Goal: Information Seeking & Learning: Learn about a topic

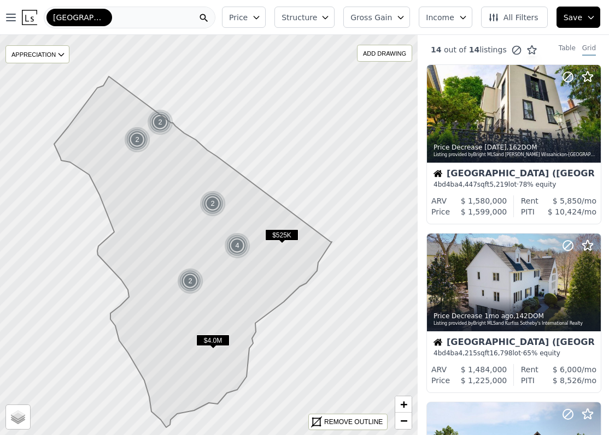
click at [125, 23] on div "Chestnut Hill (Philadelphia)" at bounding box center [130, 18] width 172 height 22
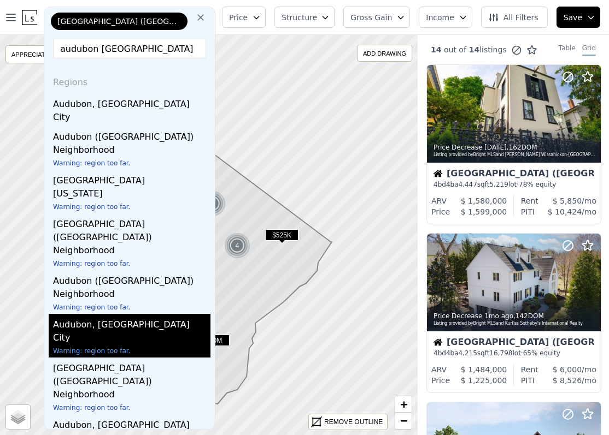
type input "audubon nj"
click at [104, 332] on div "City" at bounding box center [131, 339] width 157 height 15
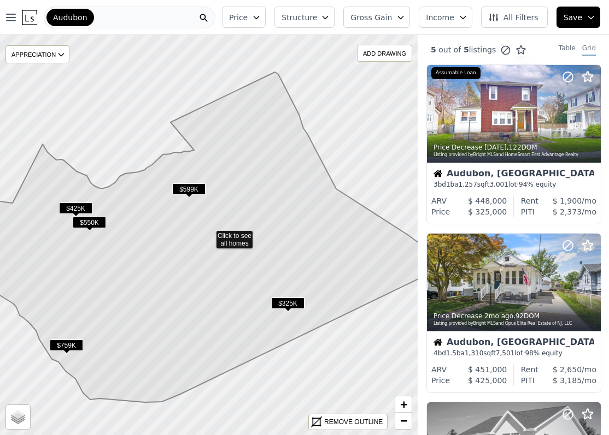
click at [285, 304] on span "$325K" at bounding box center [287, 303] width 33 height 11
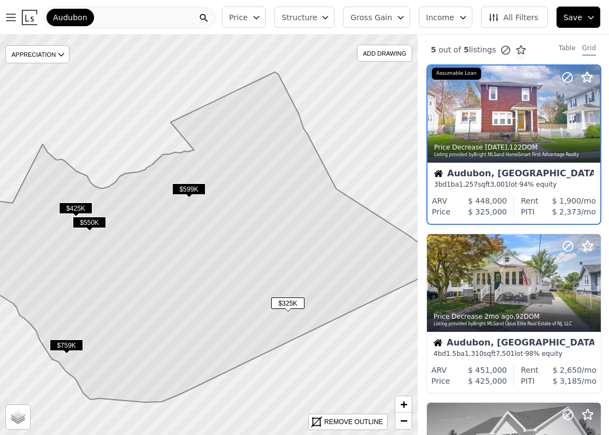
click at [285, 304] on span "$325K" at bounding box center [287, 303] width 33 height 11
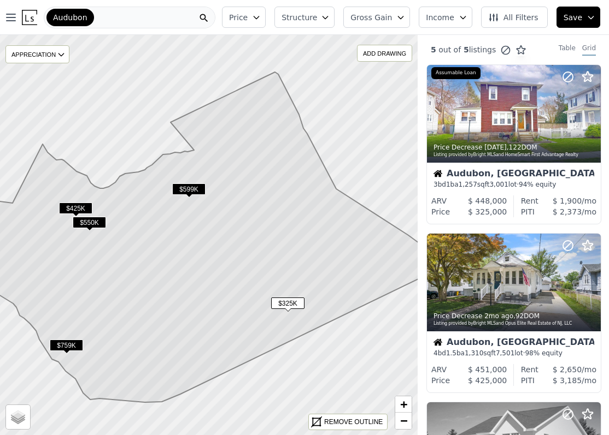
click at [137, 20] on div "Audubon" at bounding box center [130, 18] width 172 height 22
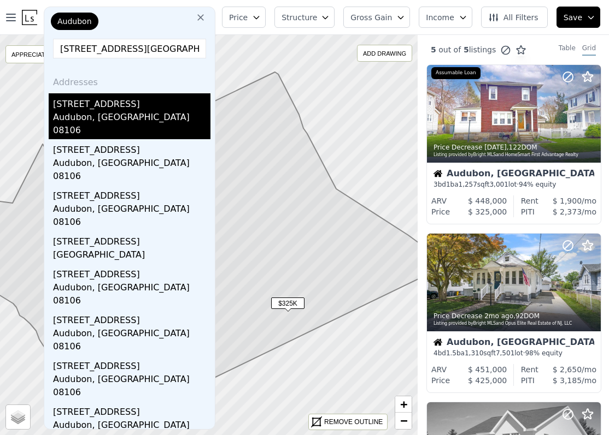
type input "206 chestnut street aud"
click at [95, 106] on div "[STREET_ADDRESS]" at bounding box center [131, 101] width 157 height 17
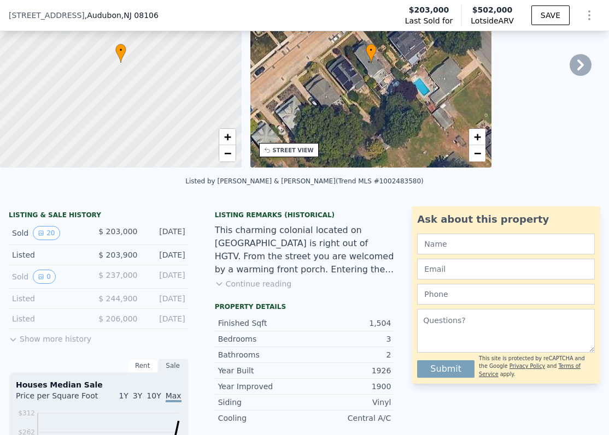
scroll to position [139, 0]
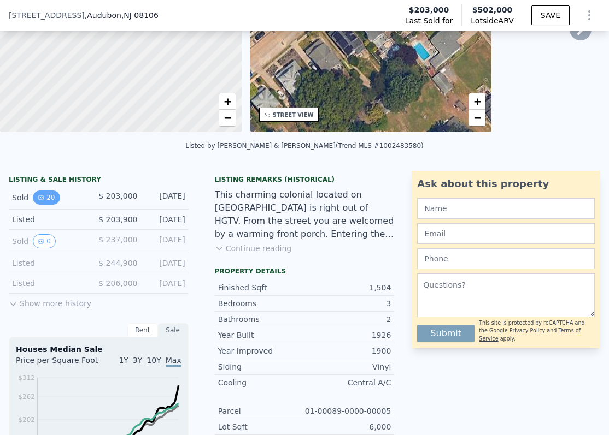
click at [44, 200] on button "20" at bounding box center [46, 198] width 27 height 14
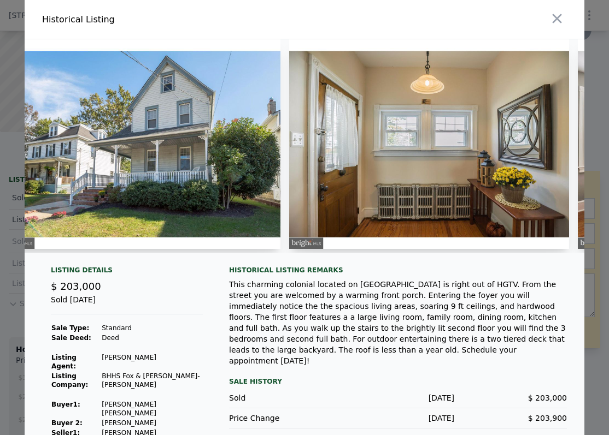
scroll to position [0, 310]
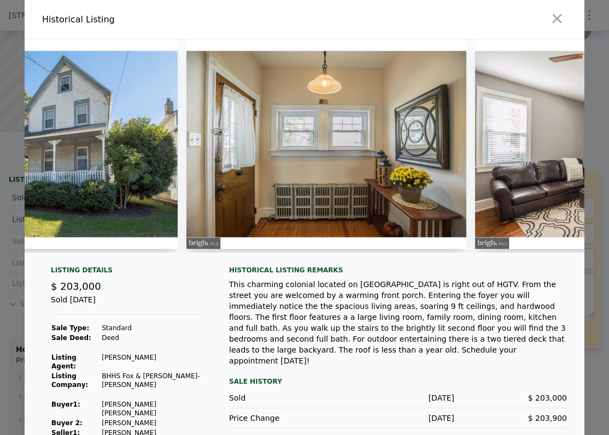
click at [355, 200] on img at bounding box center [326, 144] width 280 height 210
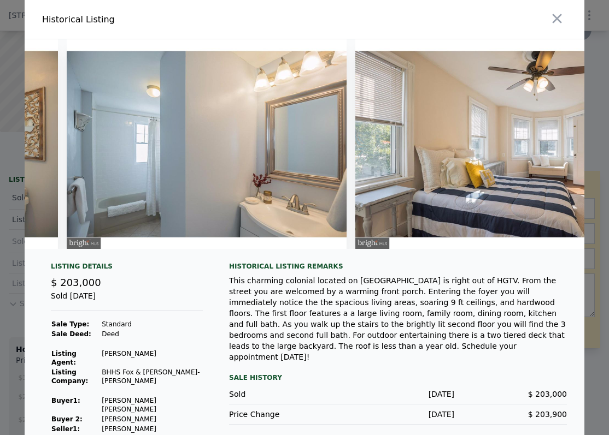
scroll to position [0, 5114]
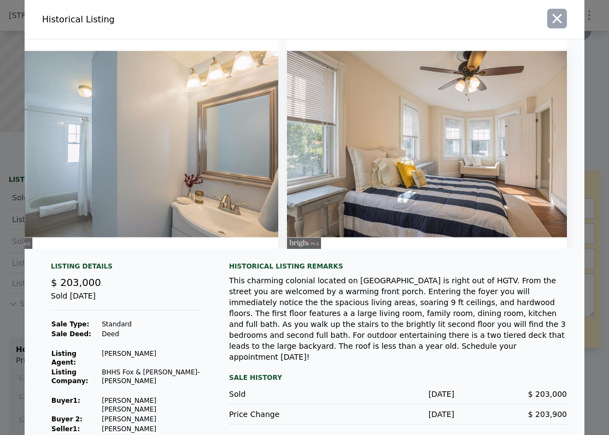
click at [550, 20] on icon "button" at bounding box center [556, 18] width 15 height 15
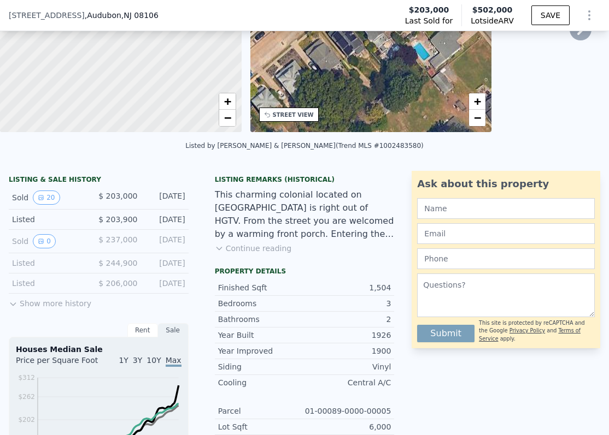
scroll to position [0, 0]
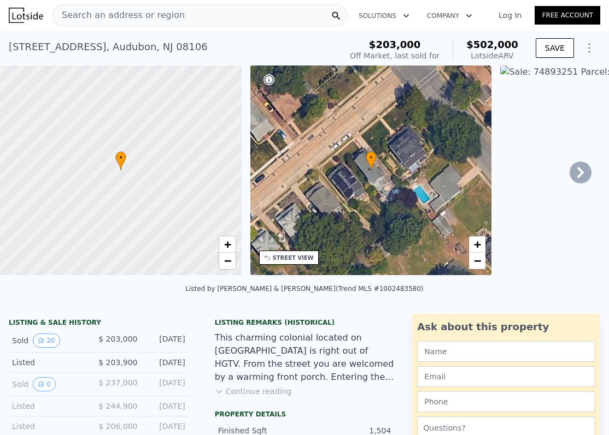
click at [108, 9] on span "Search an address or region" at bounding box center [119, 15] width 132 height 13
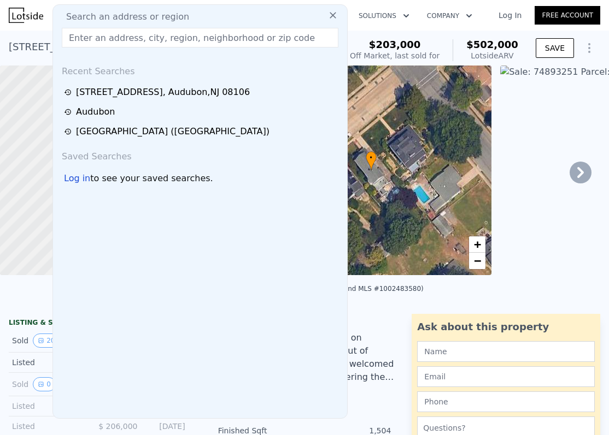
click at [101, 37] on input "text" at bounding box center [200, 38] width 276 height 20
click at [160, 39] on input "928 hoffman street" at bounding box center [200, 38] width 276 height 20
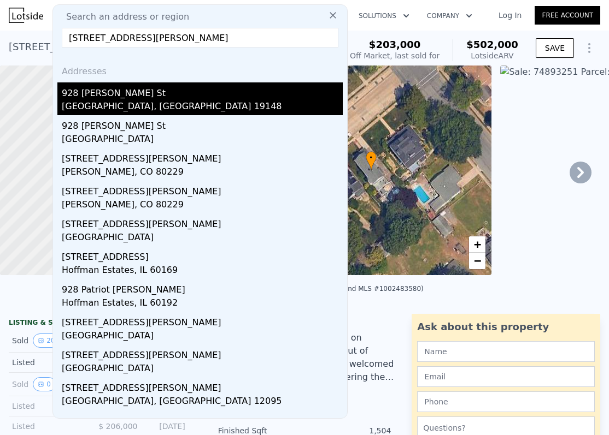
type input "928 hoffman street"
click at [100, 102] on div "Philadelphia, PA 19148" at bounding box center [202, 107] width 281 height 15
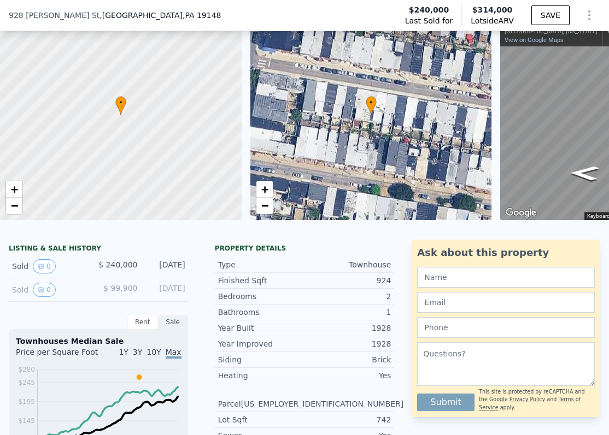
scroll to position [127, 0]
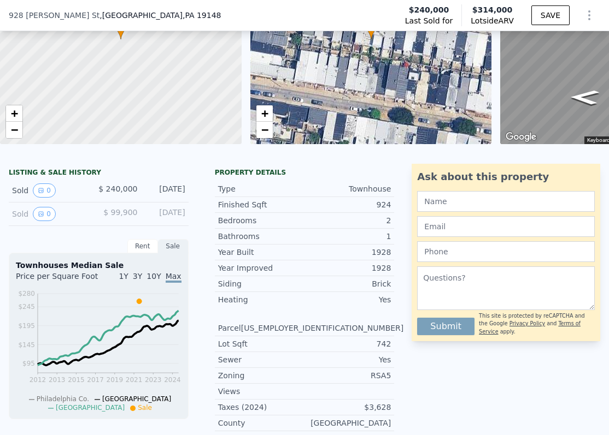
click at [141, 246] on div "Rent" at bounding box center [142, 246] width 31 height 14
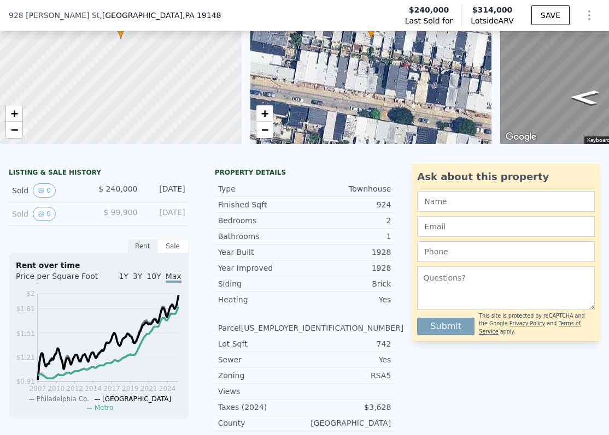
click at [173, 248] on div "Sale" at bounding box center [173, 246] width 31 height 14
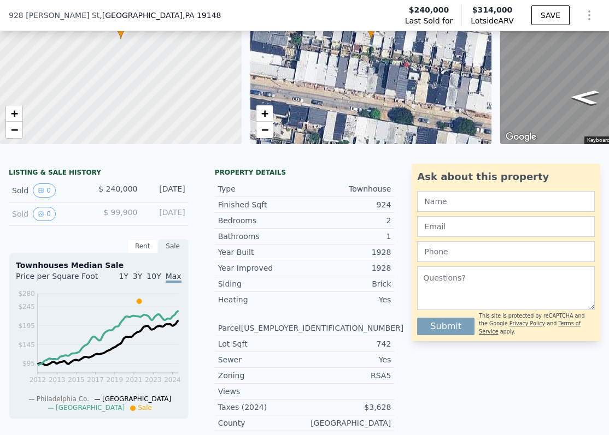
click at [148, 249] on div "Rent" at bounding box center [142, 246] width 31 height 14
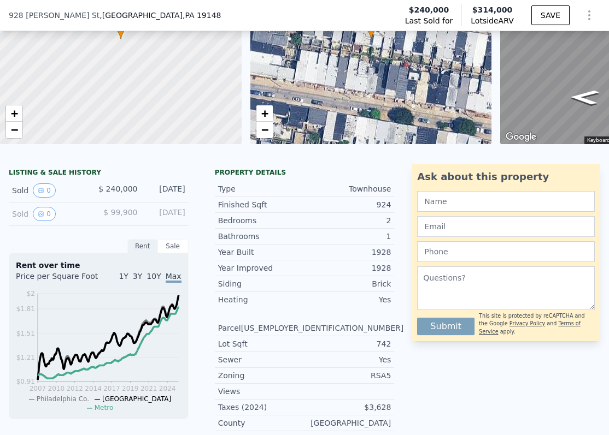
click at [172, 248] on div "Sale" at bounding box center [173, 246] width 31 height 14
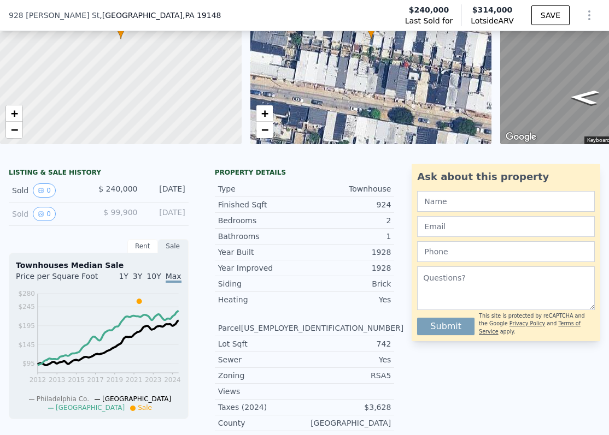
click at [155, 248] on div "Rent" at bounding box center [142, 246] width 31 height 14
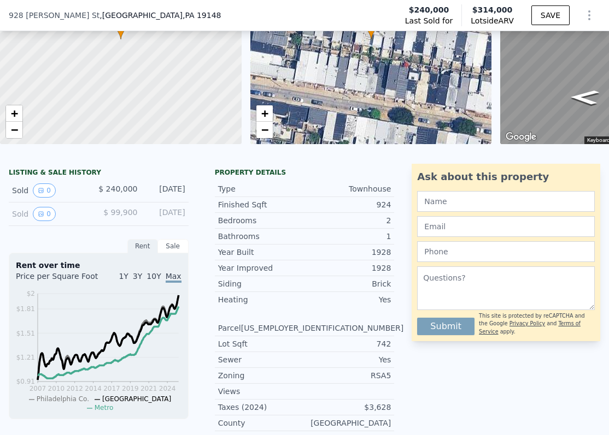
click at [128, 277] on span "1Y" at bounding box center [123, 276] width 9 height 9
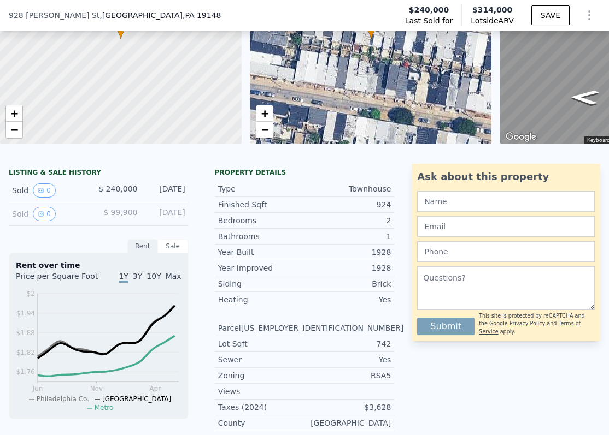
click at [140, 277] on span "3Y" at bounding box center [137, 276] width 9 height 9
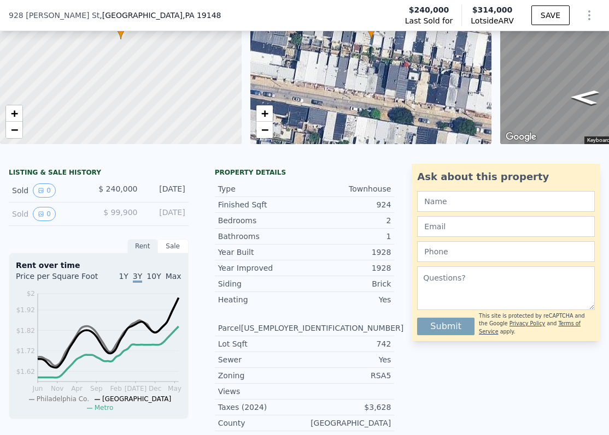
click at [169, 250] on div "Sale" at bounding box center [173, 246] width 31 height 14
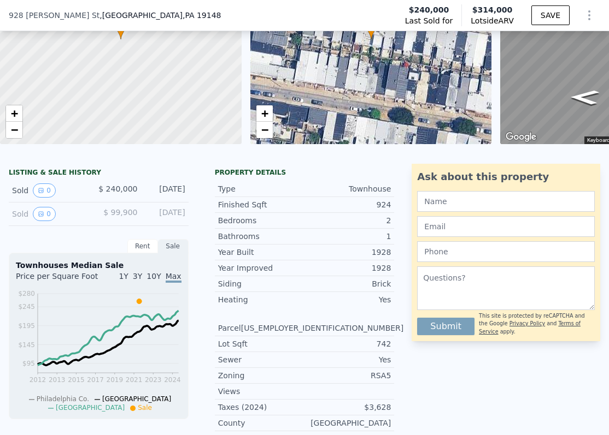
click at [145, 275] on div "1Y 3Y 10Y Max" at bounding box center [139, 279] width 83 height 17
click at [142, 275] on span "3Y" at bounding box center [137, 276] width 9 height 9
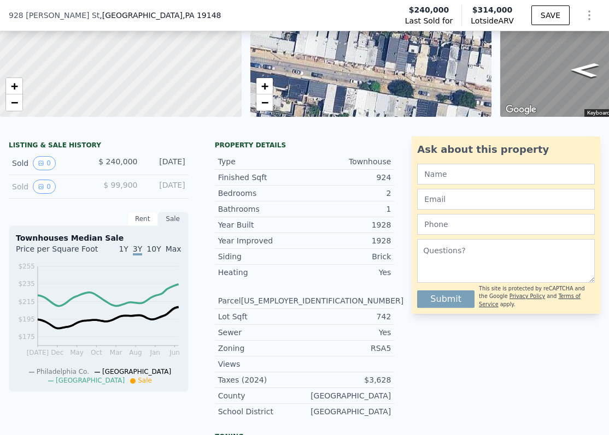
scroll to position [158, 0]
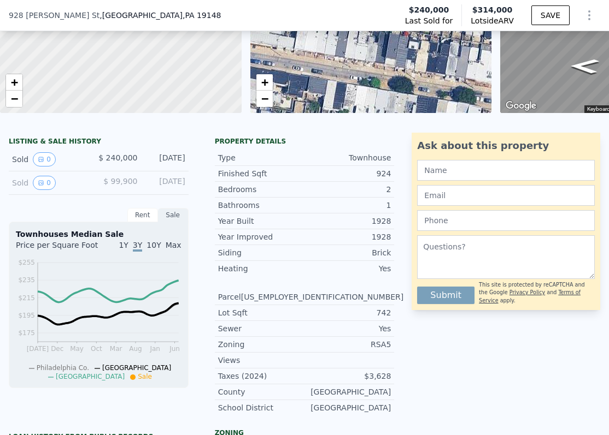
click at [147, 219] on div "Rent" at bounding box center [142, 215] width 31 height 14
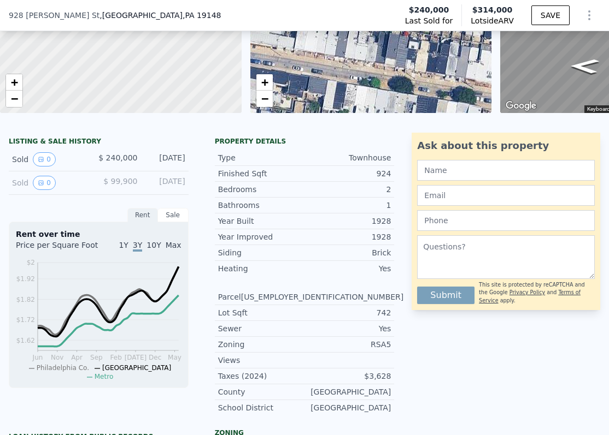
click at [16, 219] on div "Rent Sale" at bounding box center [99, 215] width 180 height 14
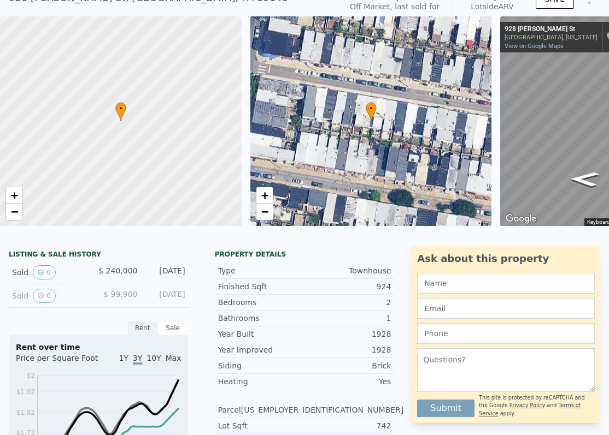
scroll to position [0, 0]
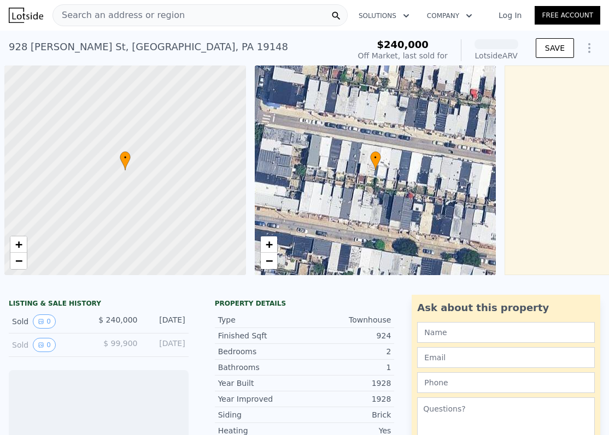
scroll to position [0, 4]
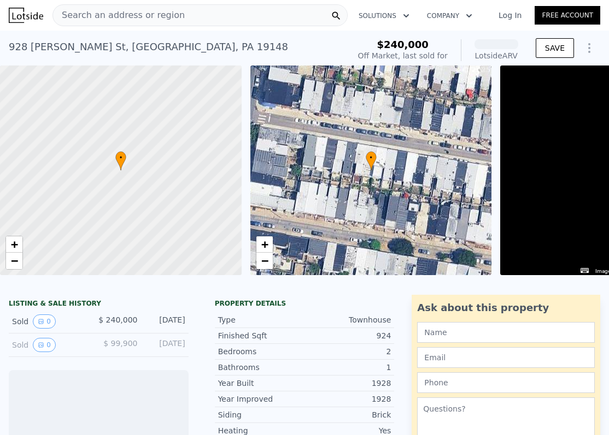
click at [110, 19] on span "Search an address or region" at bounding box center [119, 15] width 132 height 13
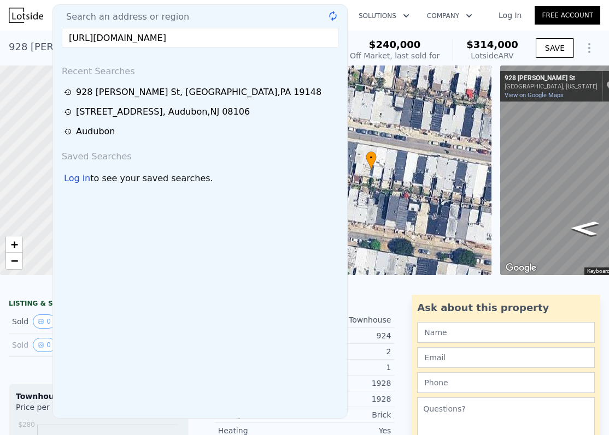
scroll to position [0, 104]
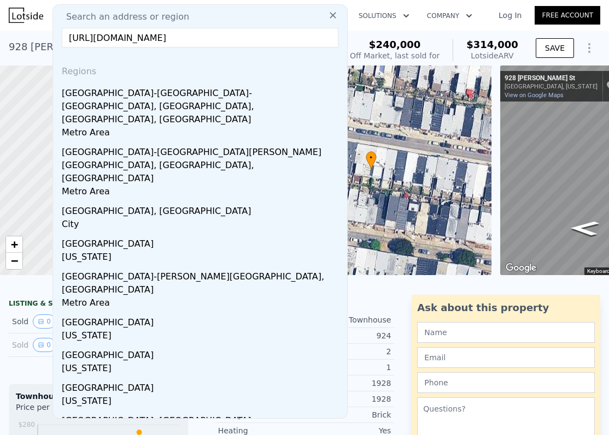
click at [118, 38] on input "[URL][DOMAIN_NAME]" at bounding box center [200, 38] width 276 height 20
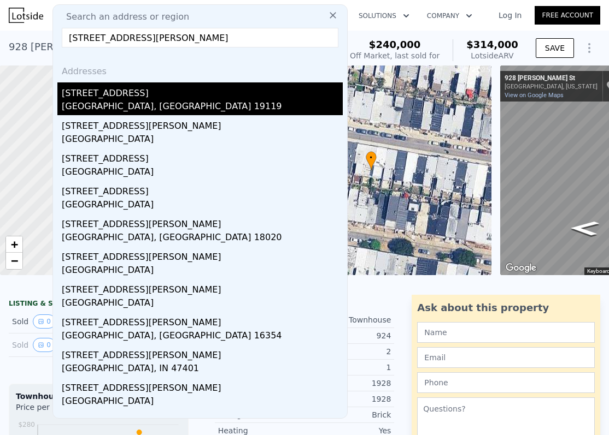
type input "[STREET_ADDRESS][PERSON_NAME]"
click at [96, 93] on div "[STREET_ADDRESS]" at bounding box center [202, 91] width 281 height 17
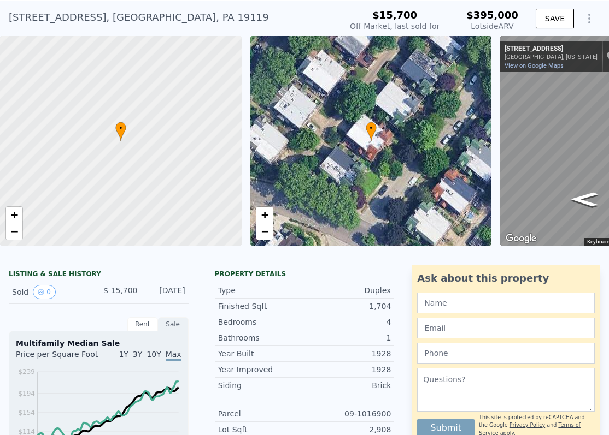
scroll to position [41, 0]
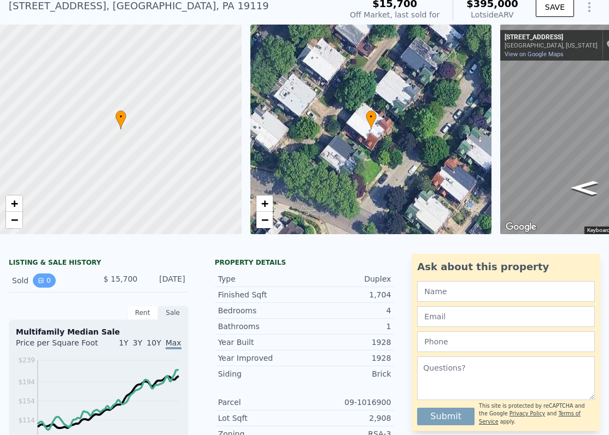
click at [48, 281] on button "0" at bounding box center [44, 281] width 23 height 14
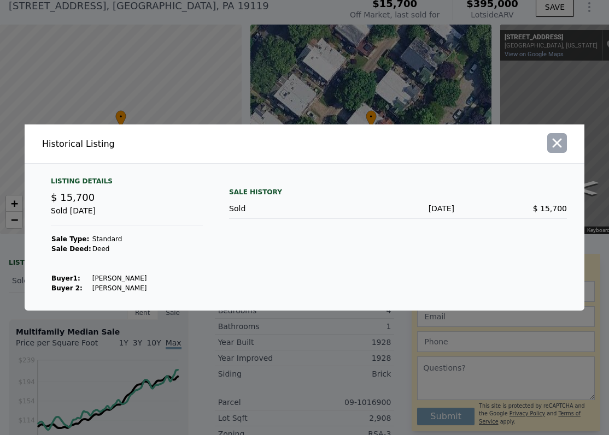
click at [552, 137] on icon "button" at bounding box center [556, 142] width 15 height 15
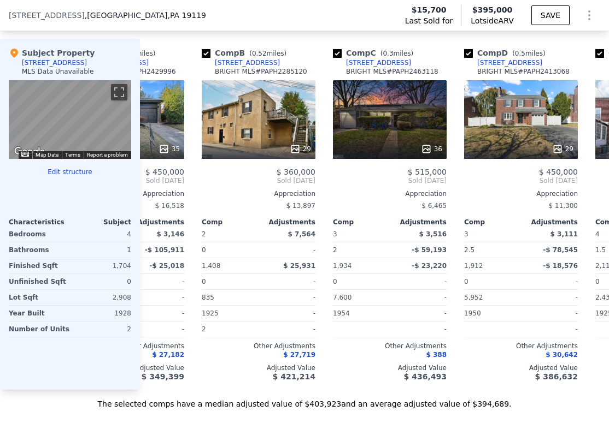
scroll to position [0, 102]
